Goal: Register for event/course

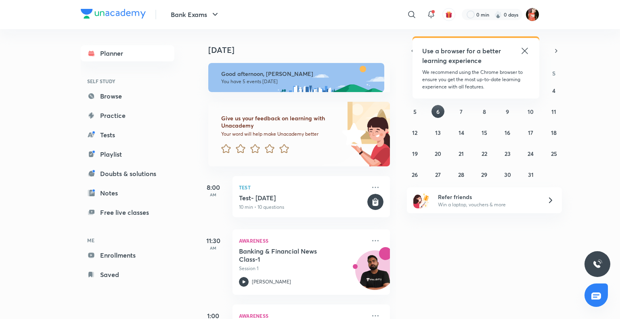
click at [528, 51] on icon at bounding box center [525, 51] width 10 height 10
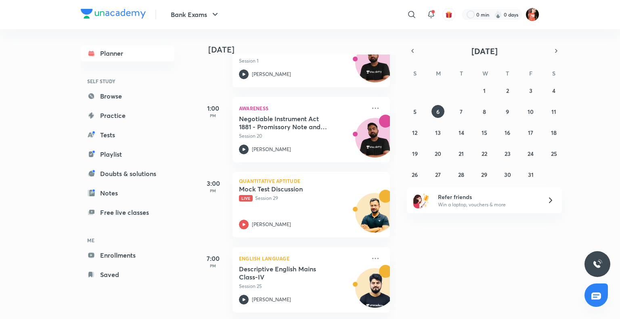
scroll to position [213, 0]
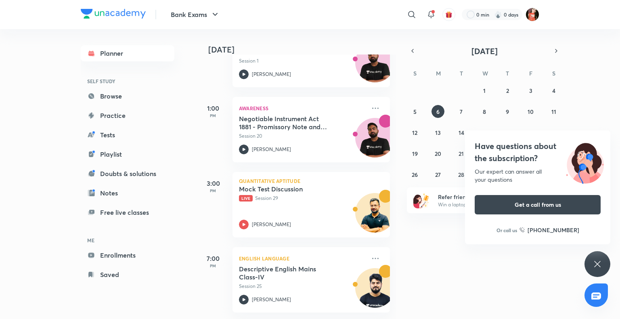
click at [603, 256] on div "Have questions about the subscription? Our expert can answer all your questions…" at bounding box center [597, 264] width 26 height 26
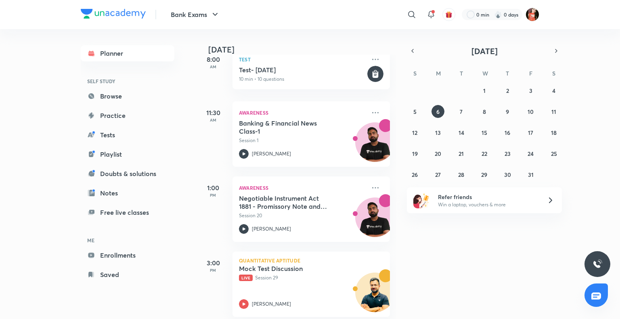
scroll to position [0, 0]
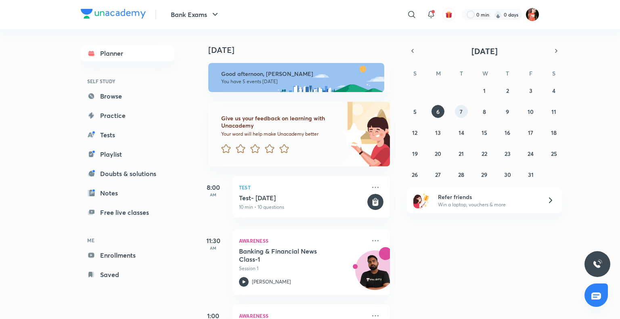
click at [466, 112] on button "7" at bounding box center [461, 111] width 13 height 13
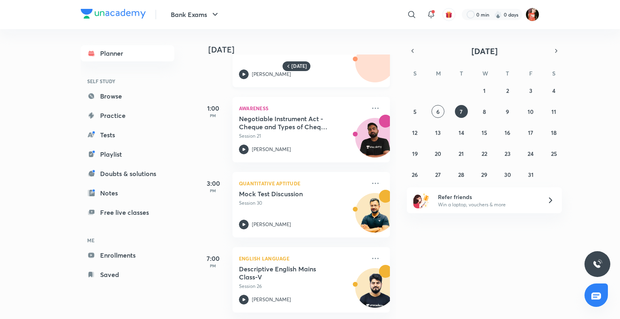
scroll to position [124, 0]
click at [370, 180] on icon at bounding box center [375, 183] width 10 height 10
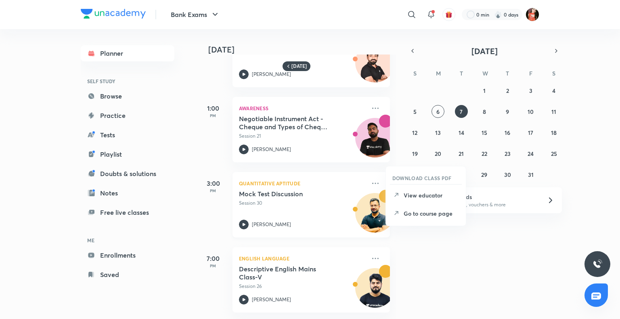
click at [309, 172] on div "Quantitative Aptitude Mock Test Discussion Session 30 [PERSON_NAME]" at bounding box center [310, 204] width 157 height 65
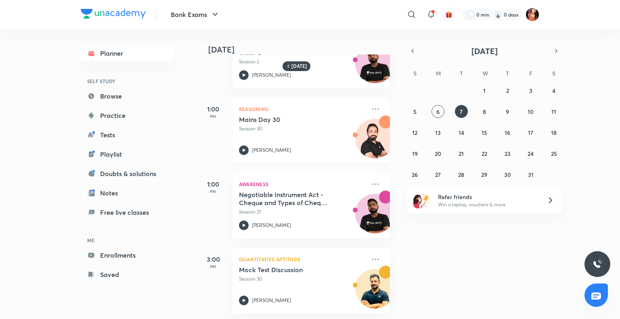
scroll to position [0, 0]
